Goal: Task Accomplishment & Management: Manage account settings

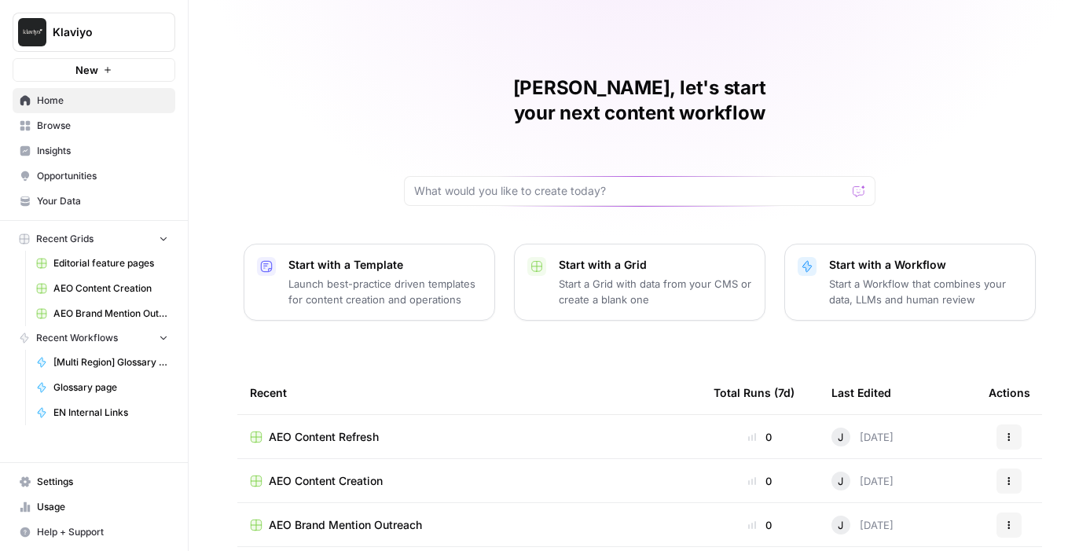
click at [62, 482] on span "Settings" at bounding box center [102, 482] width 131 height 14
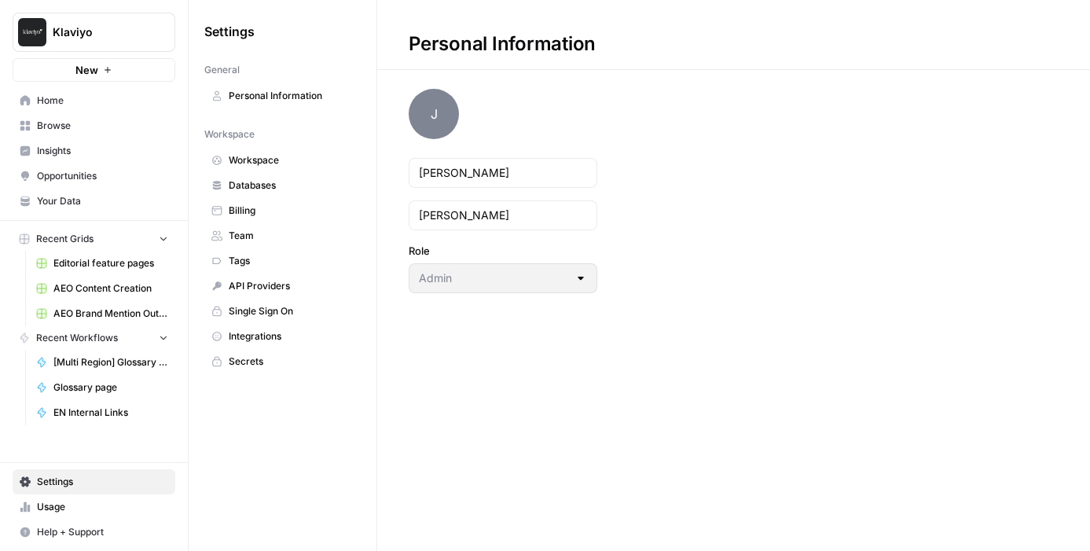
click at [299, 238] on span "Team" at bounding box center [291, 236] width 125 height 14
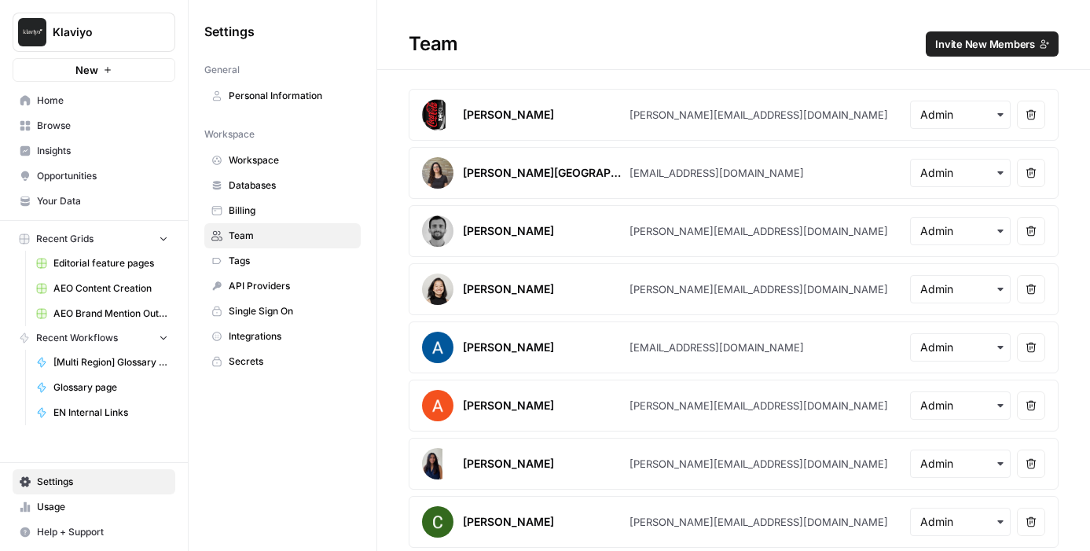
click at [960, 46] on span "Invite New Members" at bounding box center [985, 44] width 100 height 16
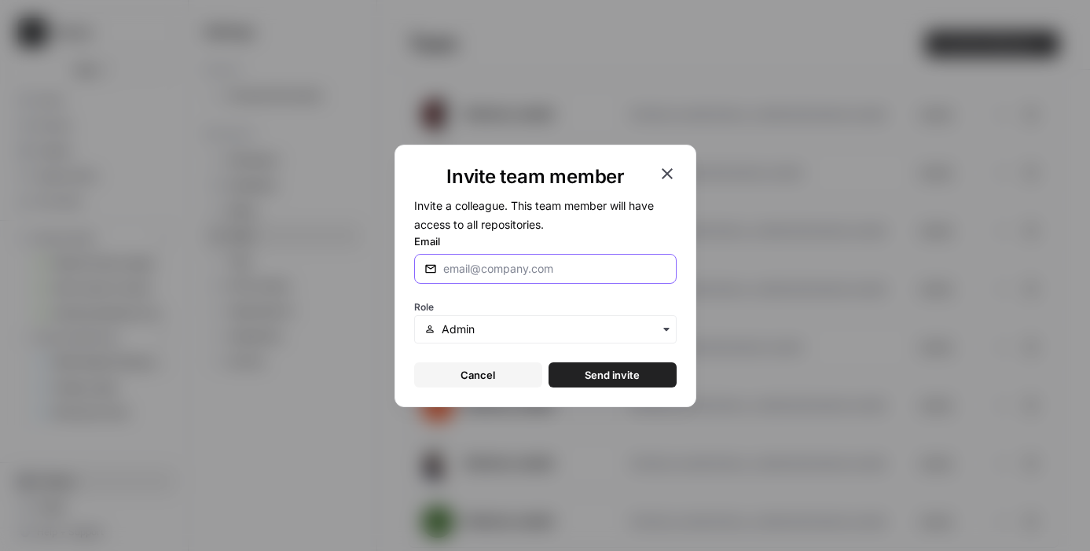
click at [530, 273] on input "Email" at bounding box center [554, 269] width 223 height 16
paste input "[PERSON_NAME][EMAIL_ADDRESS][PERSON_NAME][DOMAIN_NAME]"
type input "[PERSON_NAME][EMAIL_ADDRESS][PERSON_NAME][DOMAIN_NAME]"
click at [508, 331] on input "text" at bounding box center [554, 329] width 224 height 16
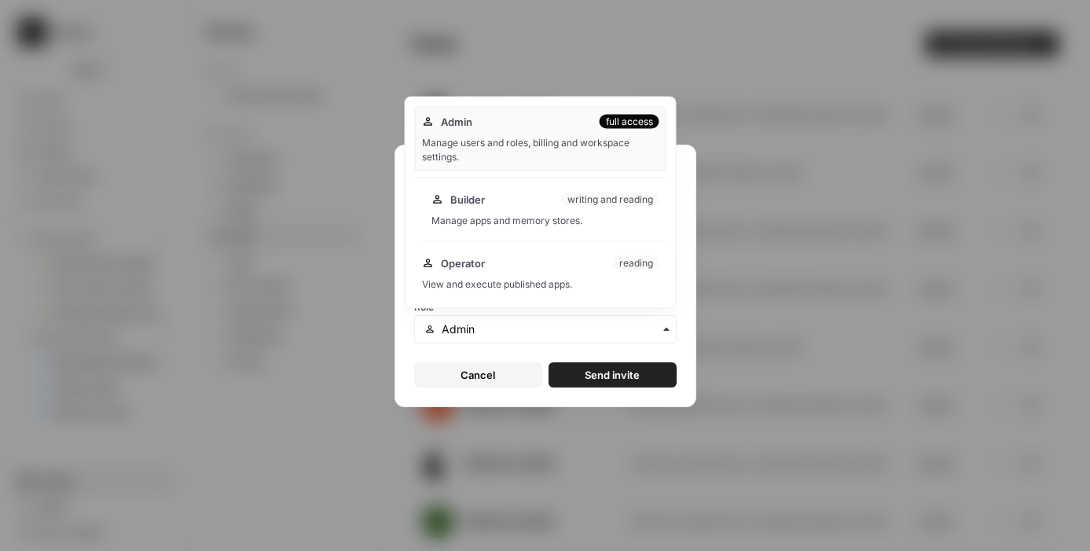
click at [492, 219] on div "Manage apps and memory stores." at bounding box center [545, 221] width 228 height 14
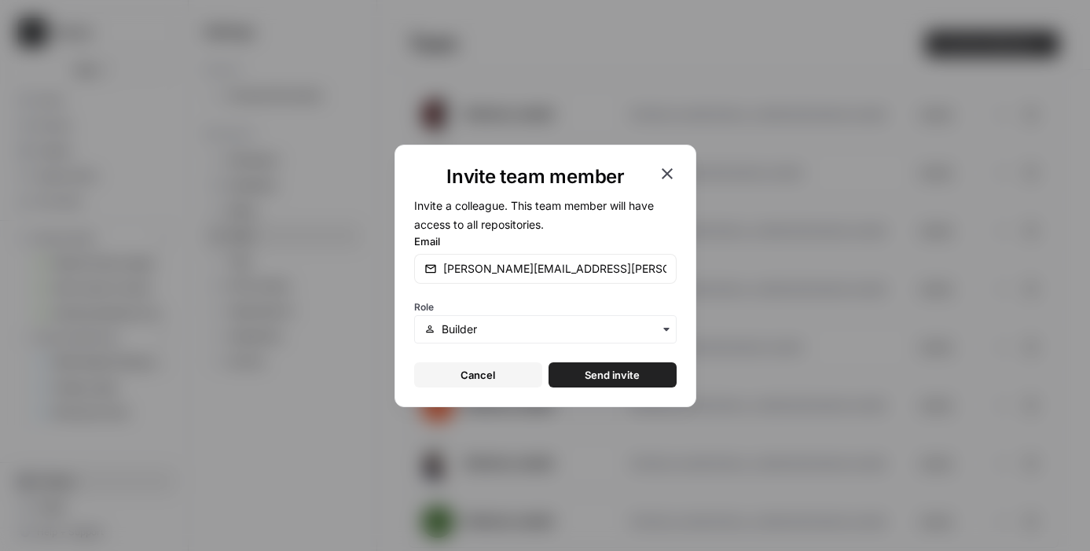
click at [526, 317] on div "button" at bounding box center [545, 329] width 262 height 28
click at [686, 274] on div "Invite team member Invite a colleague. This team member will have access to all…" at bounding box center [545, 276] width 302 height 262
click at [591, 369] on span "Send invite" at bounding box center [612, 375] width 55 height 16
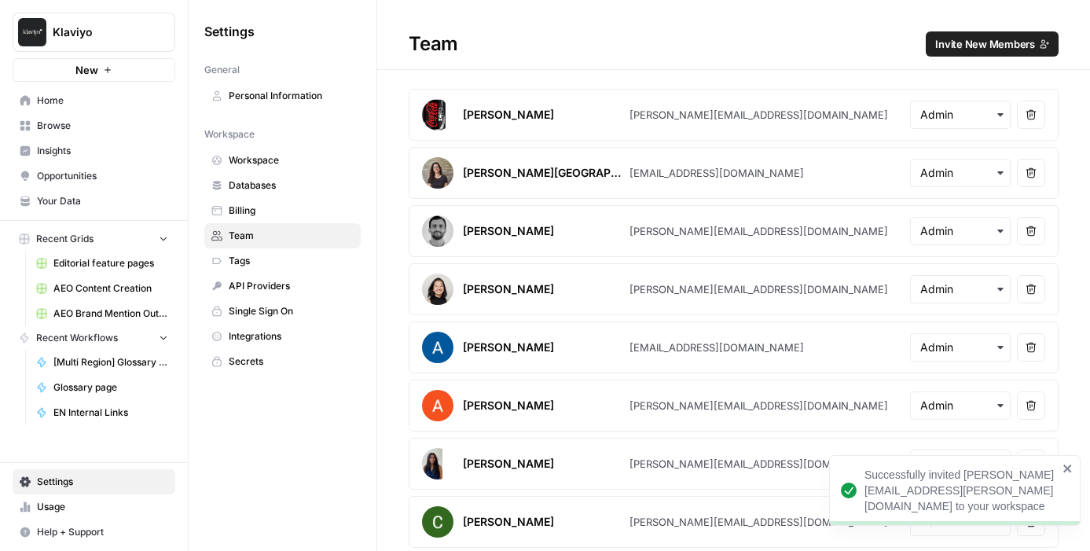
scroll to position [9, 0]
